Goal: Task Accomplishment & Management: Manage account settings

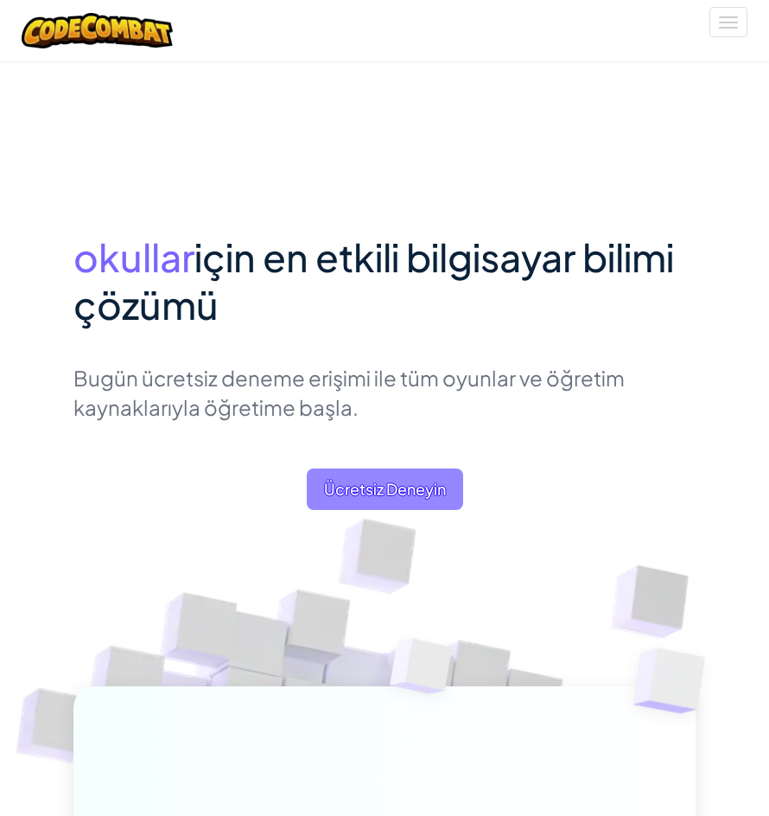
click at [389, 477] on span "Ücretsiz Deneyin" at bounding box center [385, 489] width 156 height 41
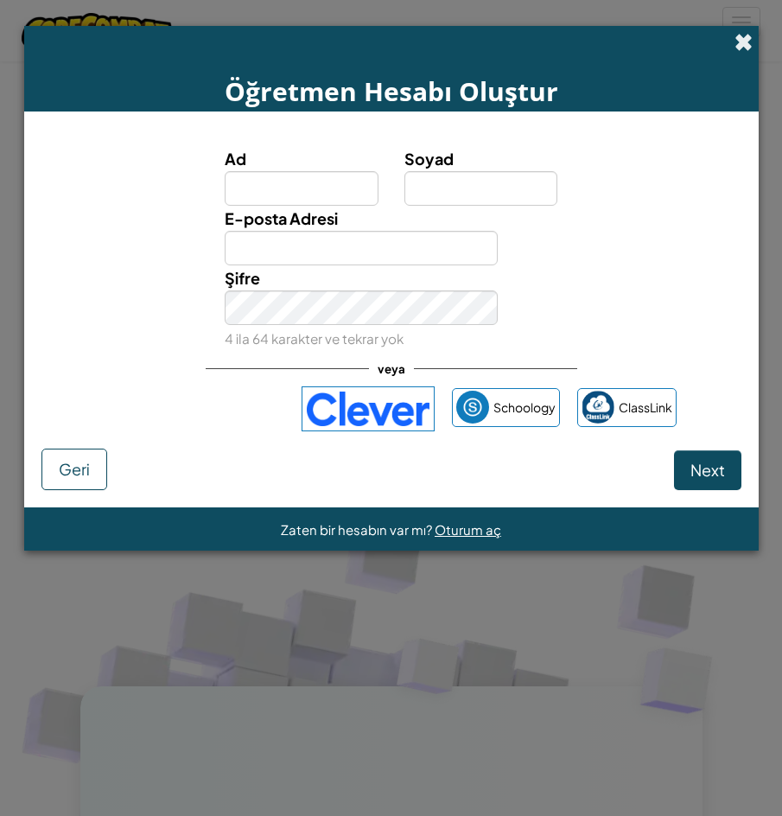
click at [744, 33] on span at bounding box center [744, 42] width 18 height 18
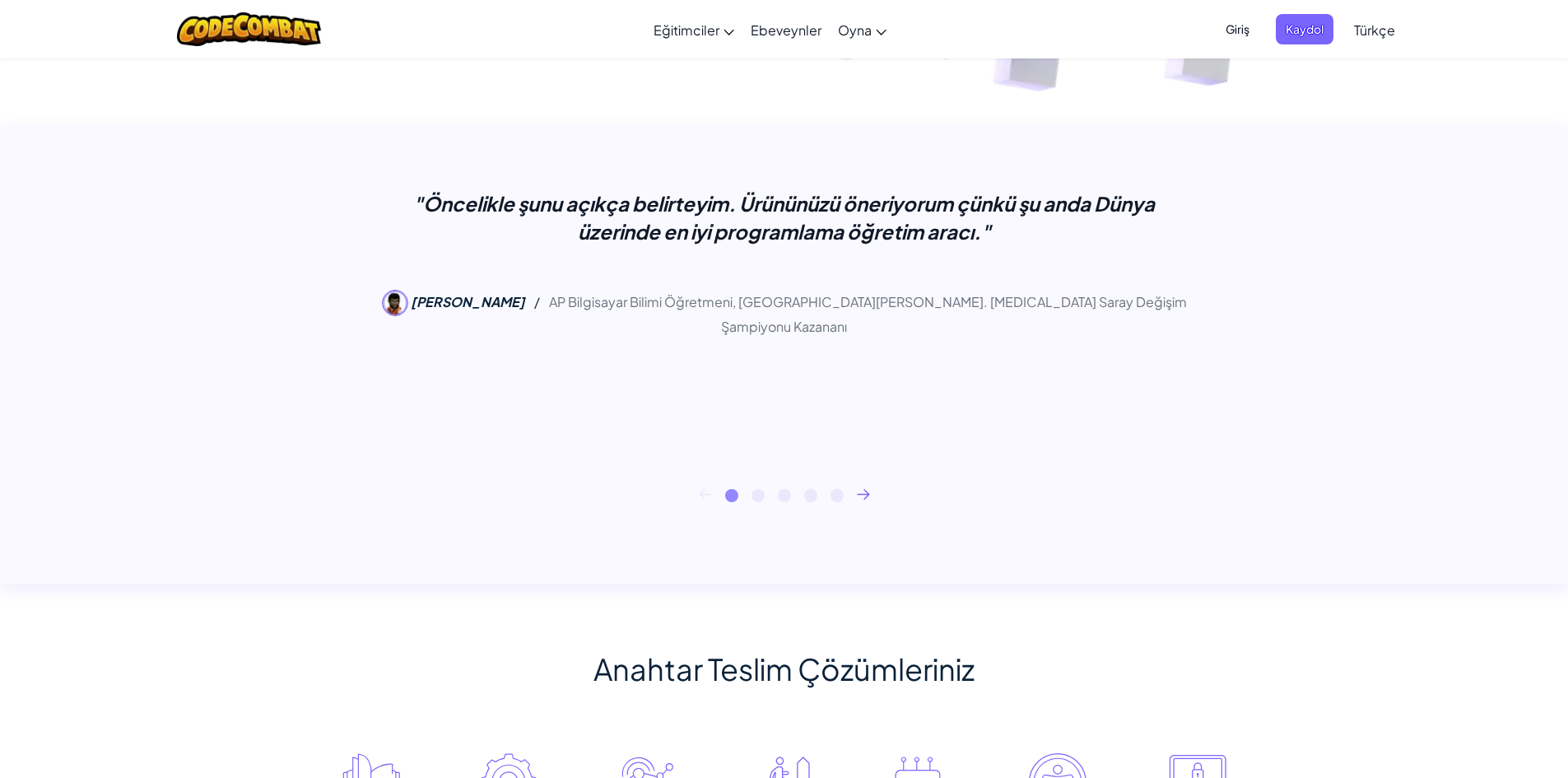
scroll to position [659, 0]
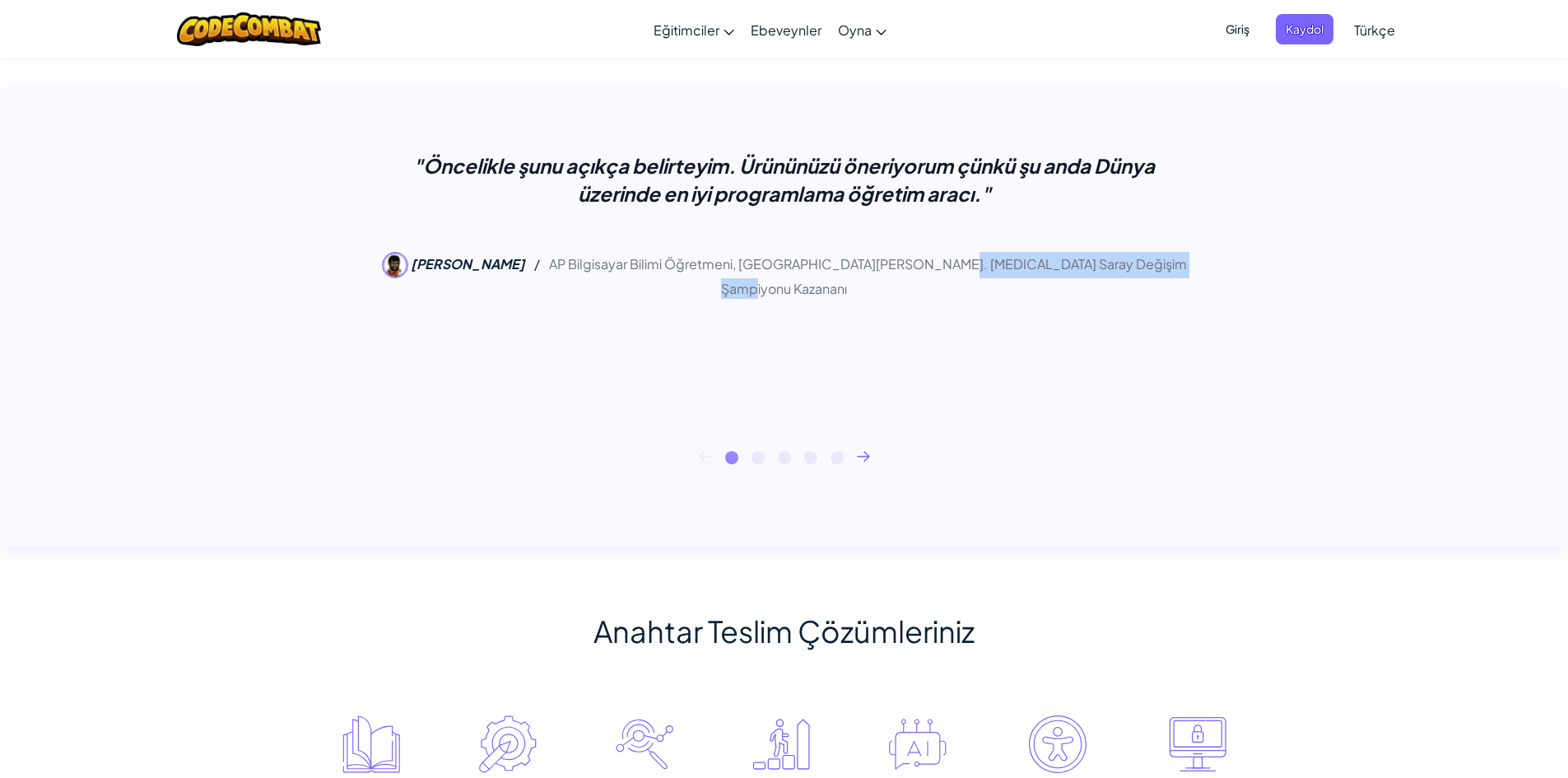
drag, startPoint x: 903, startPoint y: 263, endPoint x: 1153, endPoint y: 272, distance: 250.2
click at [732, 272] on div ""Öncelikle şunu açıkça belirteyim. Ürününüzü öneriyorum çünkü şu anda Dünya üze…" at bounding box center [784, 230] width 824 height 159
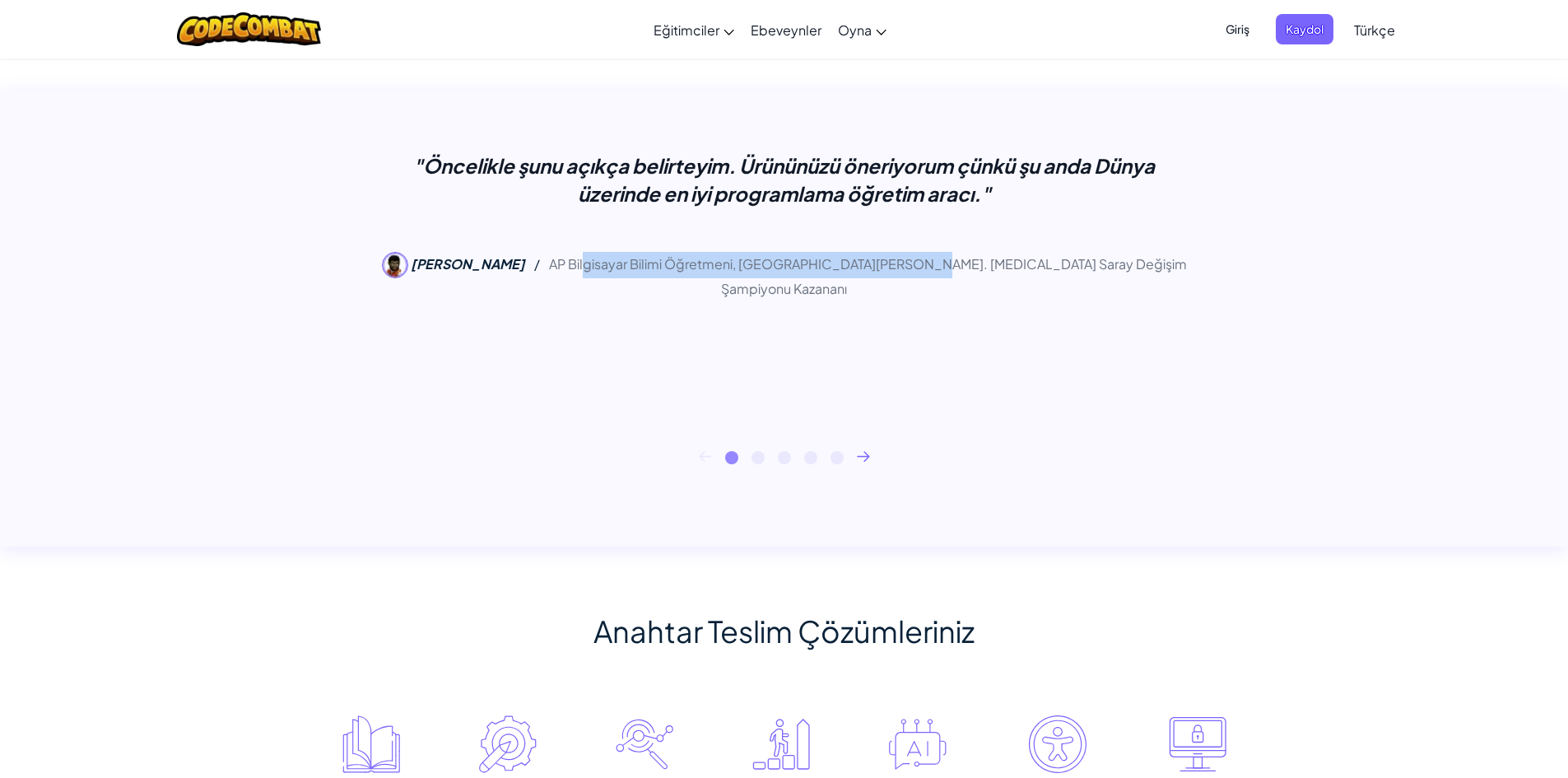
drag, startPoint x: 582, startPoint y: 267, endPoint x: 888, endPoint y: 247, distance: 306.7
click at [732, 247] on div ""Öncelikle şunu açıkça belirteyim. Ürününüzü öneriyorum çünkü şu anda Dünya üze…" at bounding box center [784, 230] width 824 height 159
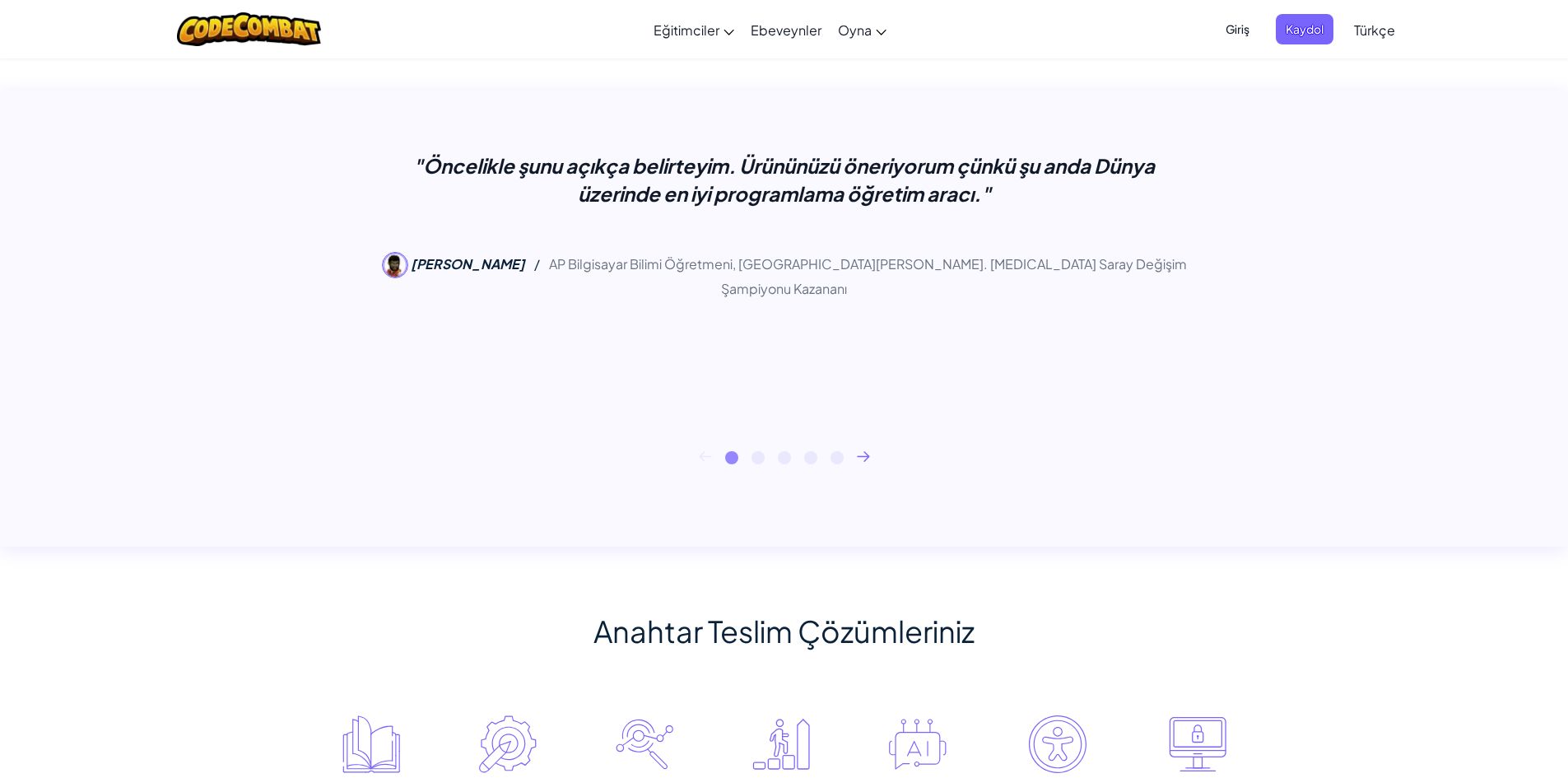
click at [732, 454] on div "1 2 3 4 5" at bounding box center [784, 458] width 939 height 13
click at [732, 452] on icon at bounding box center [863, 456] width 13 height 10
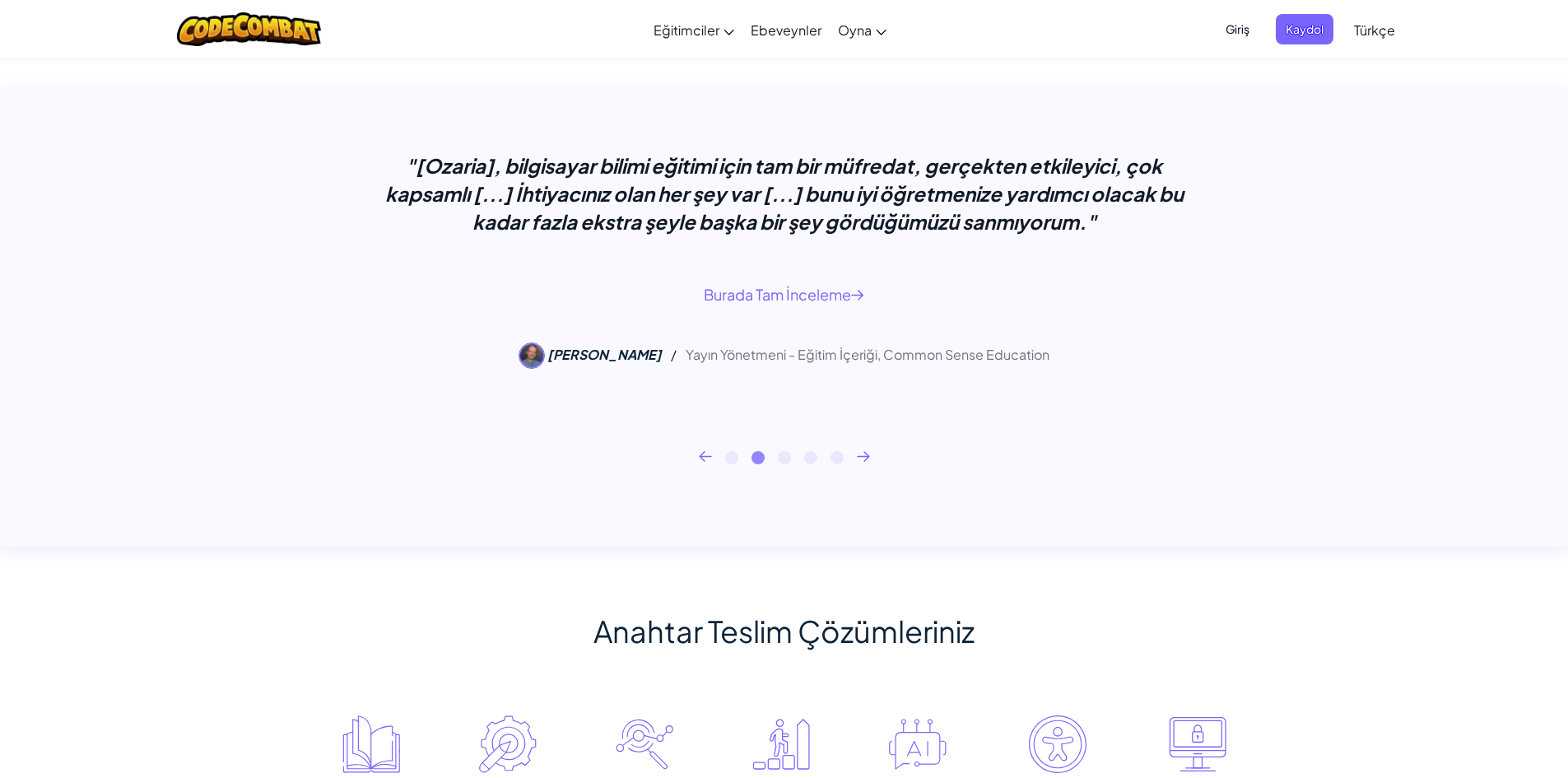
click at [732, 452] on icon at bounding box center [863, 456] width 13 height 10
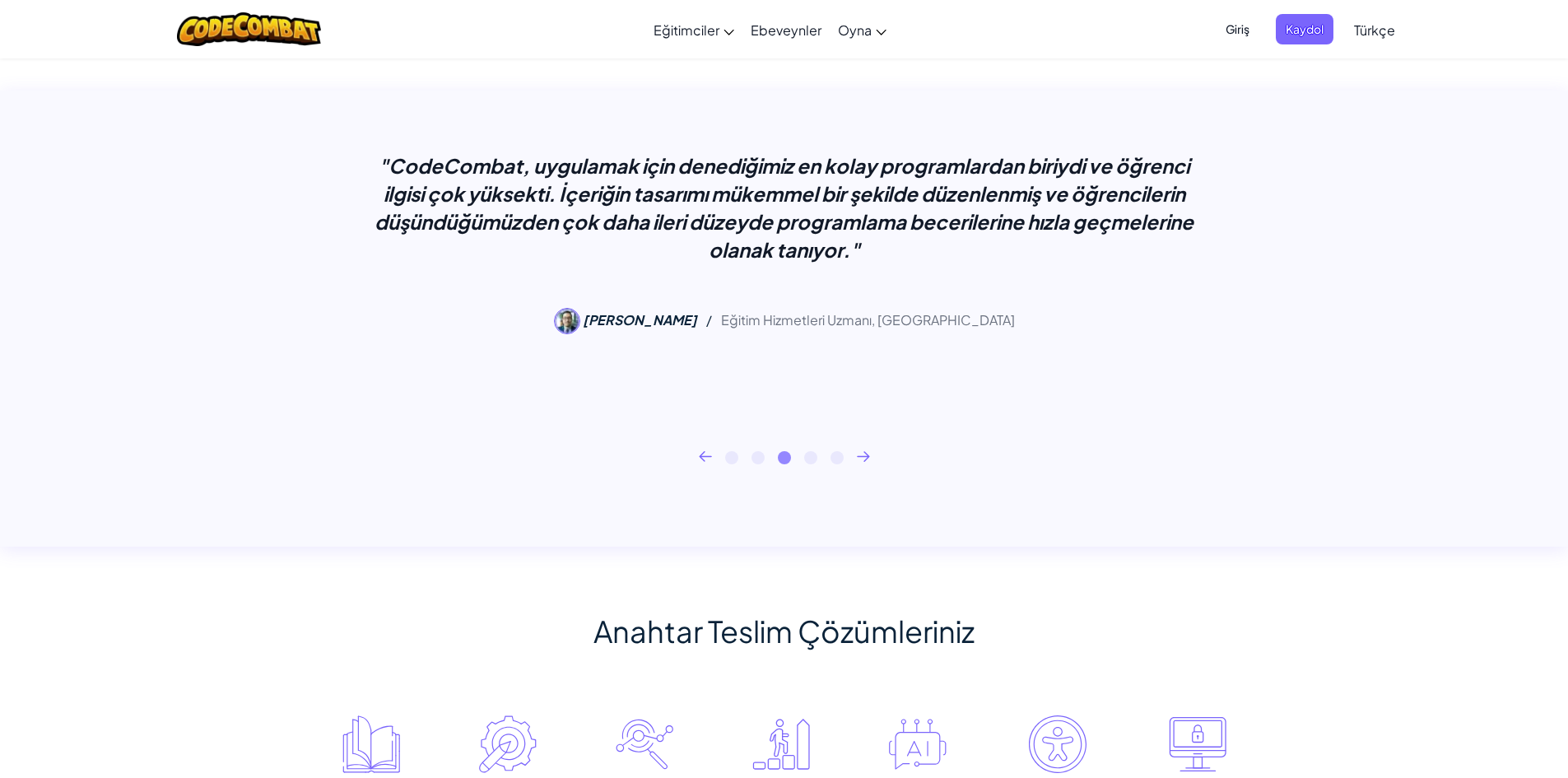
click at [732, 462] on div "1 2 3 4 5" at bounding box center [784, 458] width 939 height 13
click at [732, 459] on icon at bounding box center [863, 457] width 11 height 10
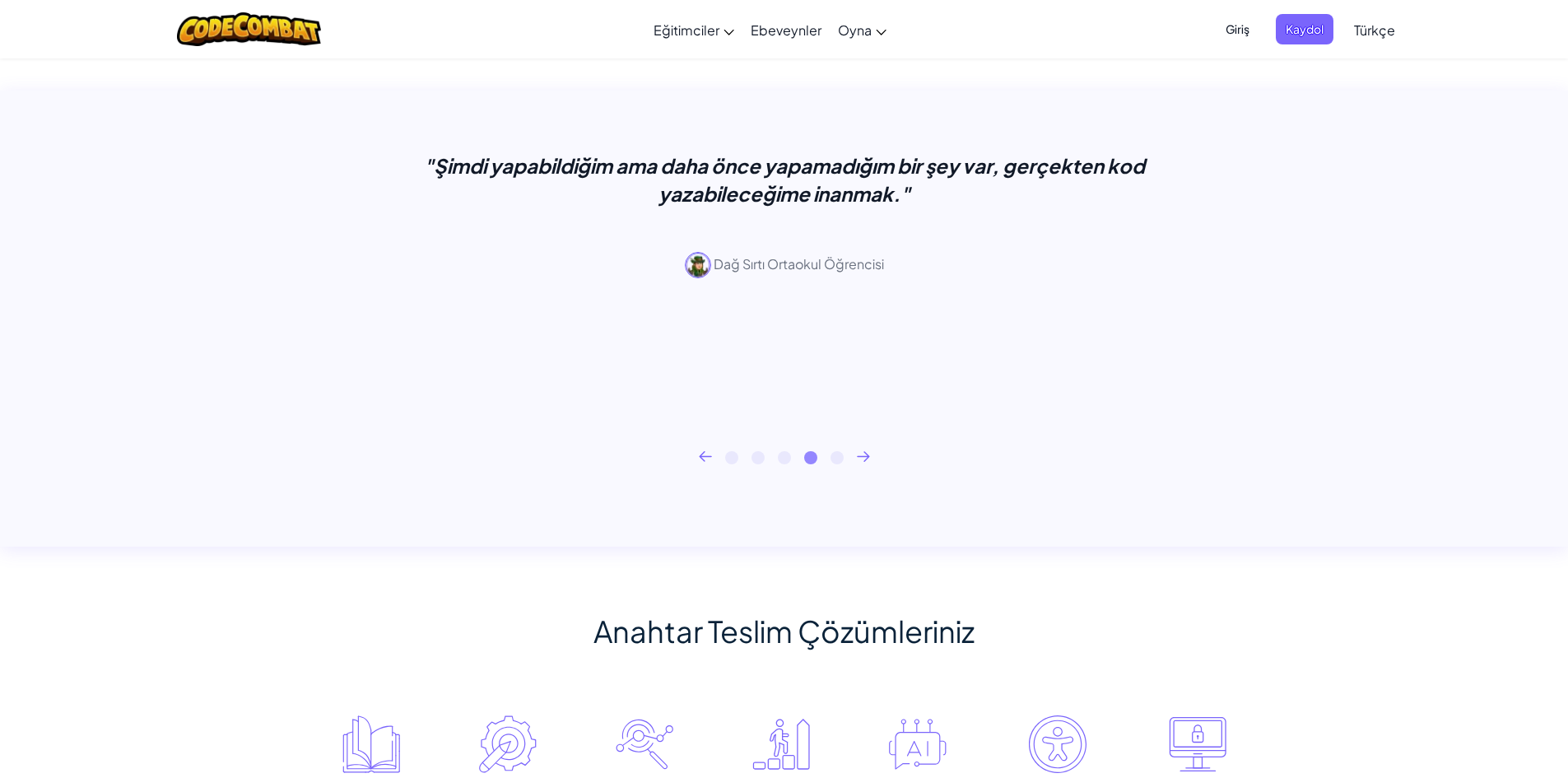
click at [732, 456] on icon at bounding box center [863, 457] width 11 height 10
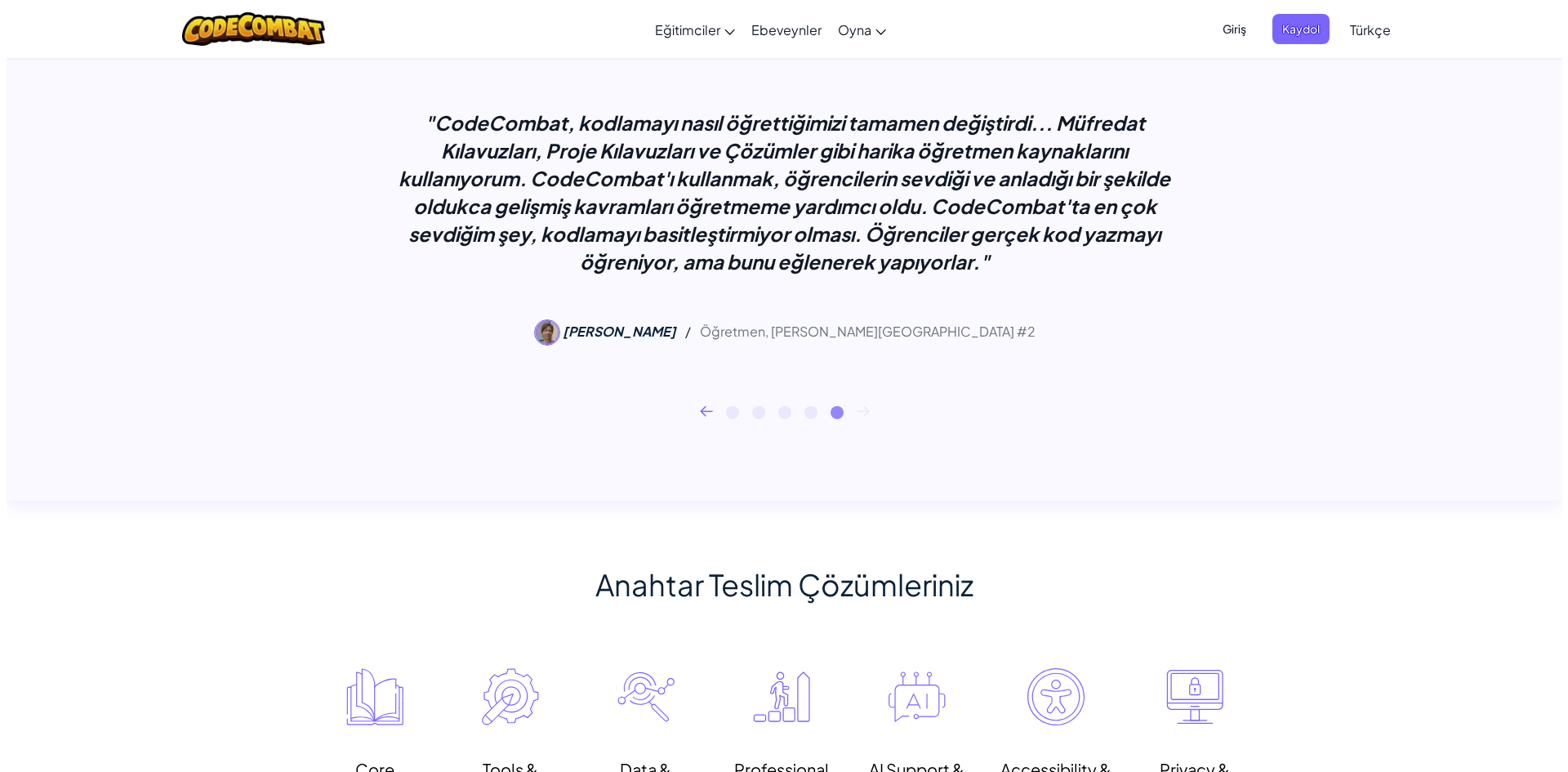
scroll to position [490, 0]
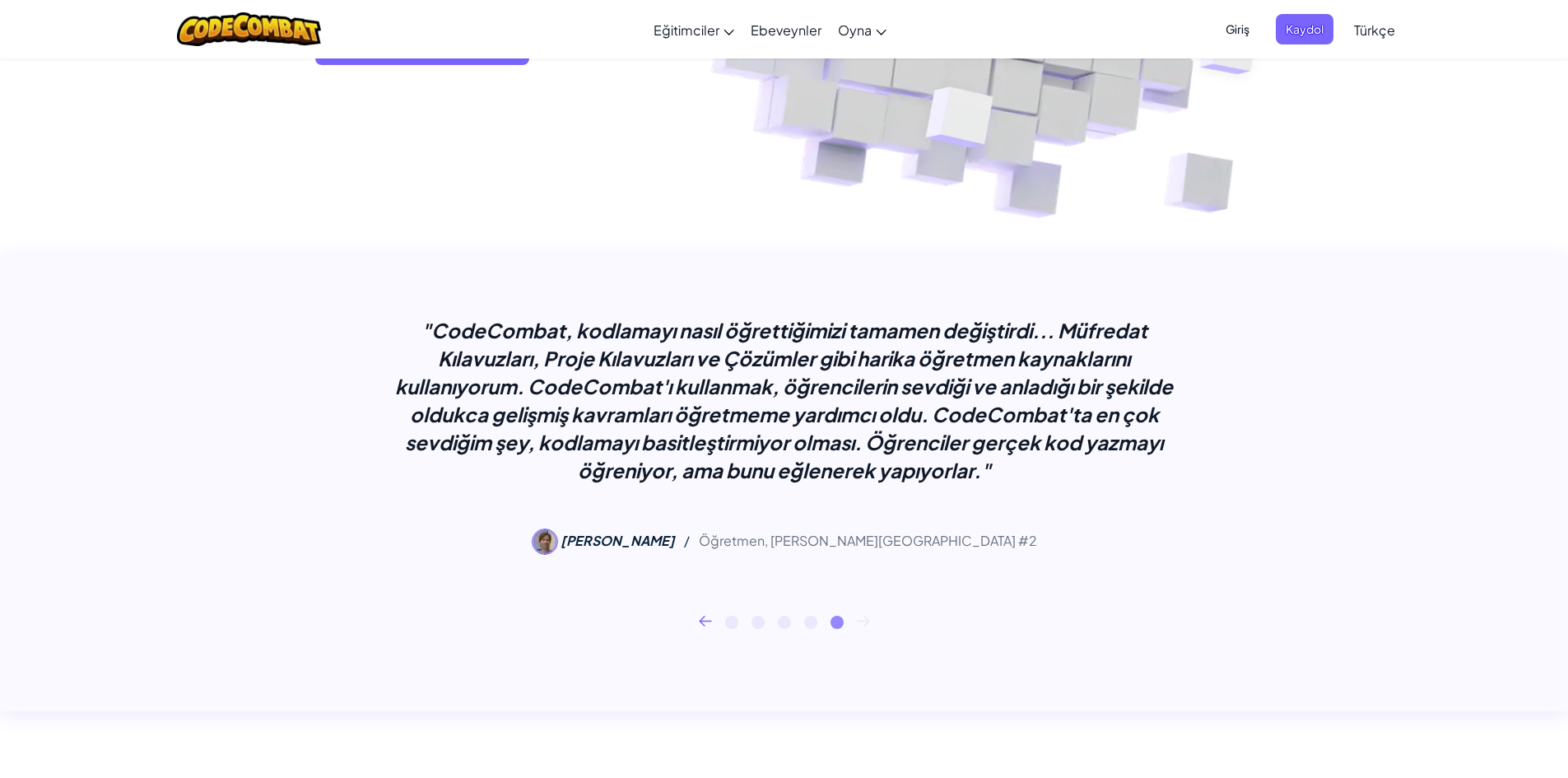
click at [732, 31] on span "Giriş" at bounding box center [1238, 30] width 44 height 30
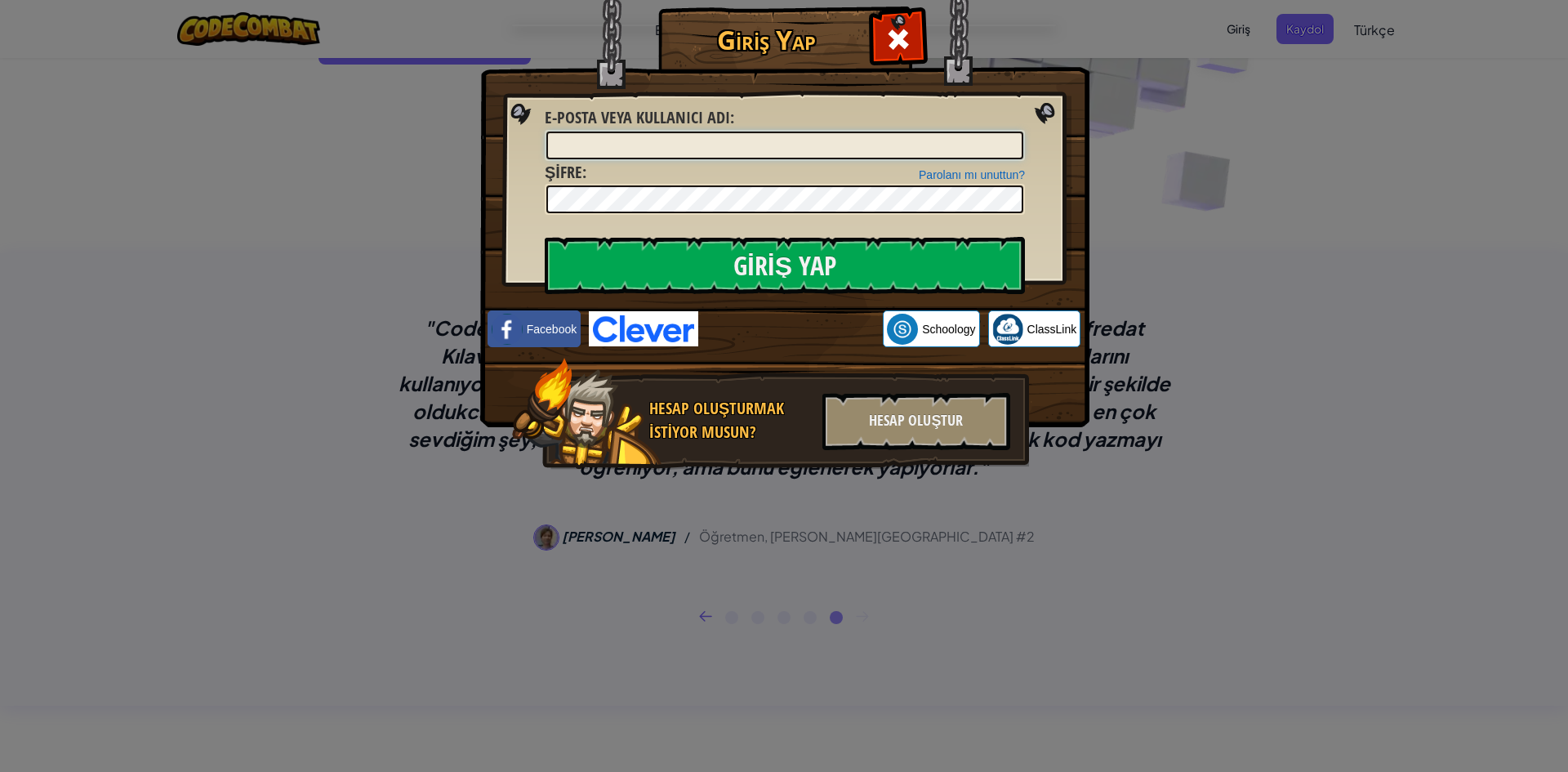
click at [726, 150] on input "E-posta veya kullanıcı adı :" at bounding box center [784, 145] width 477 height 27
click at [726, 177] on link "Parolanı mı unuttun?" at bounding box center [972, 175] width 106 height 13
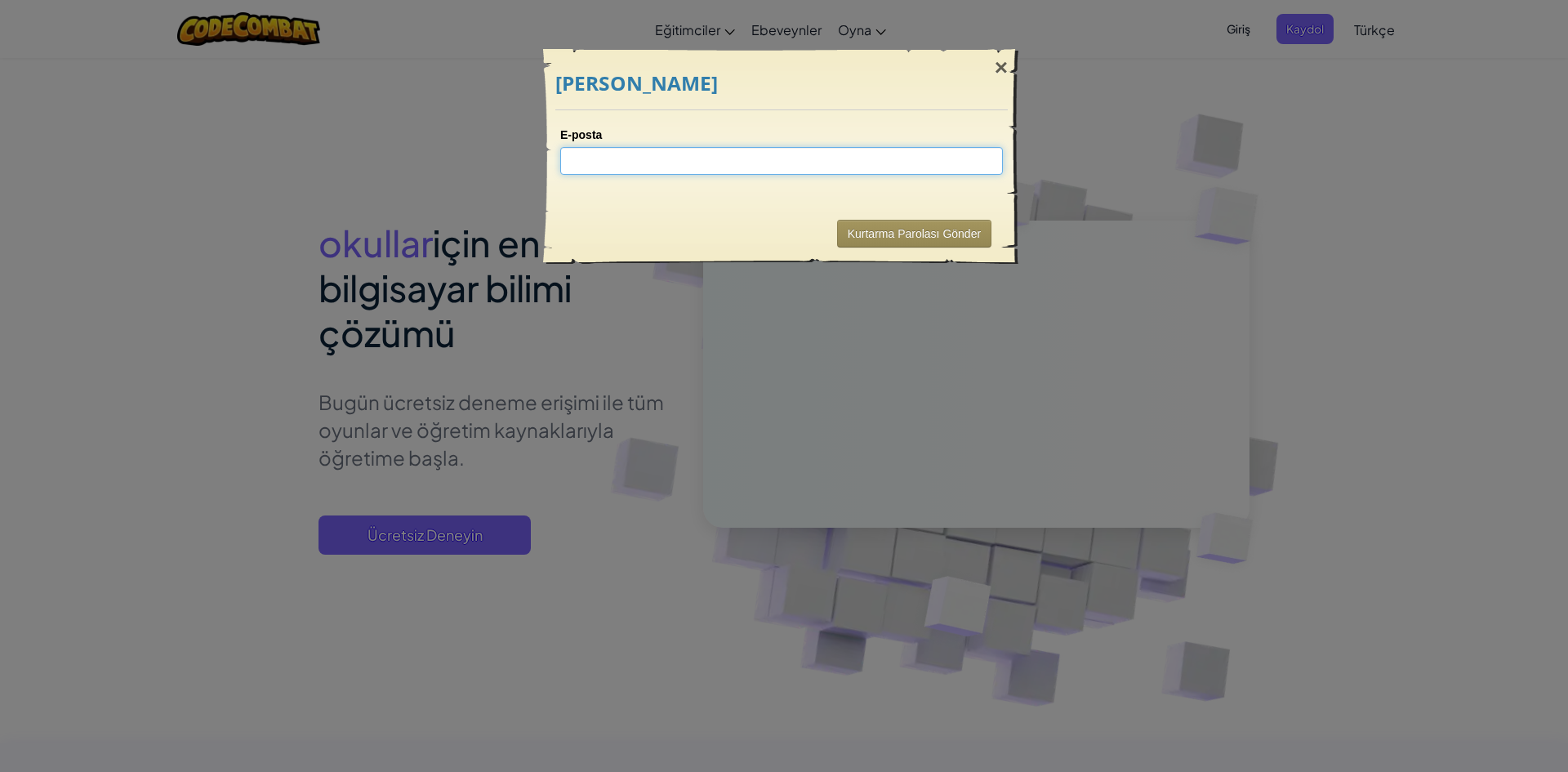
click at [726, 165] on input "E-posta" at bounding box center [781, 161] width 443 height 27
click at [726, 69] on div "×" at bounding box center [1001, 68] width 38 height 47
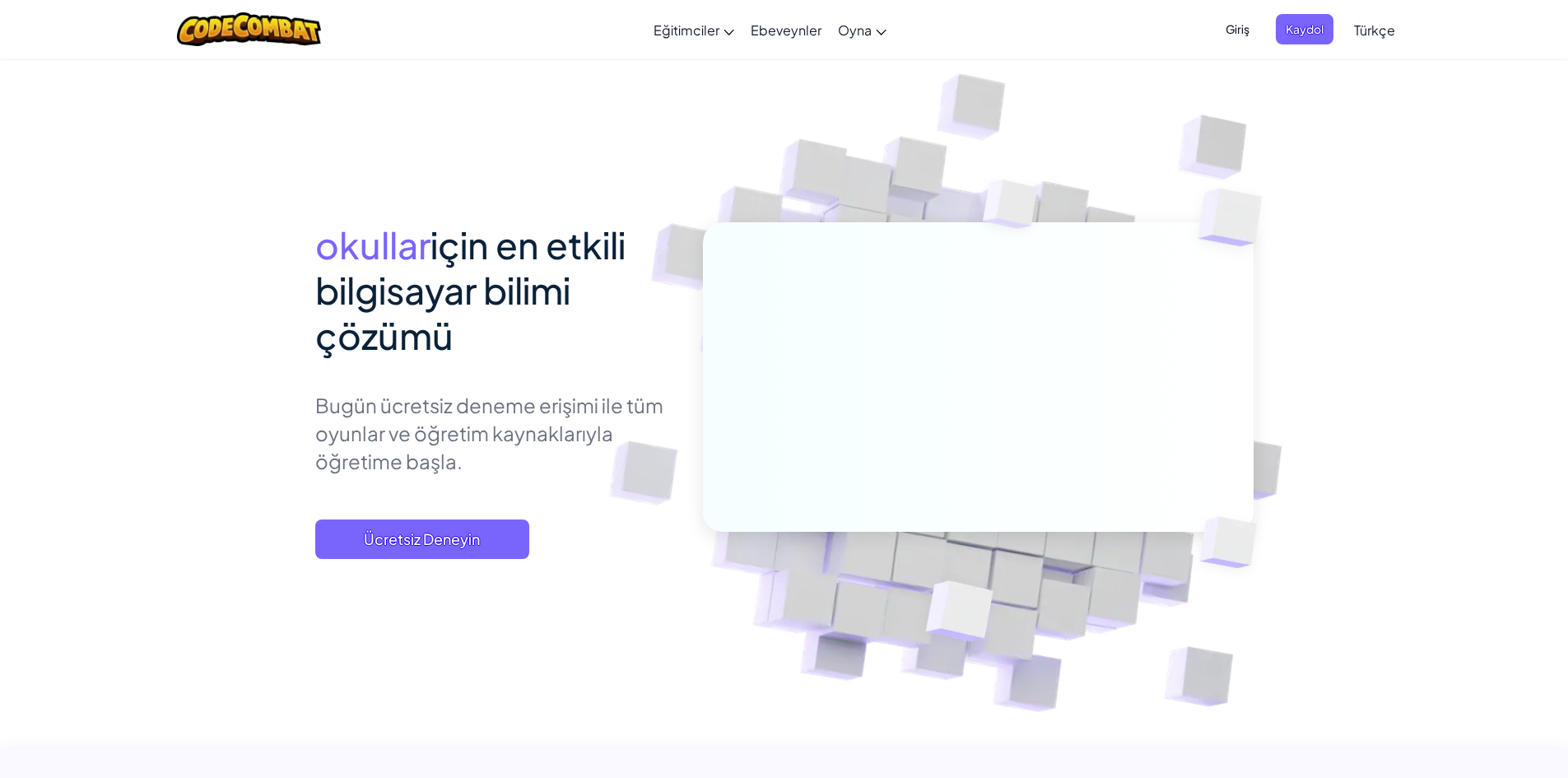
click at [732, 28] on span "Giriş" at bounding box center [1238, 30] width 44 height 30
